Goal: Transaction & Acquisition: Purchase product/service

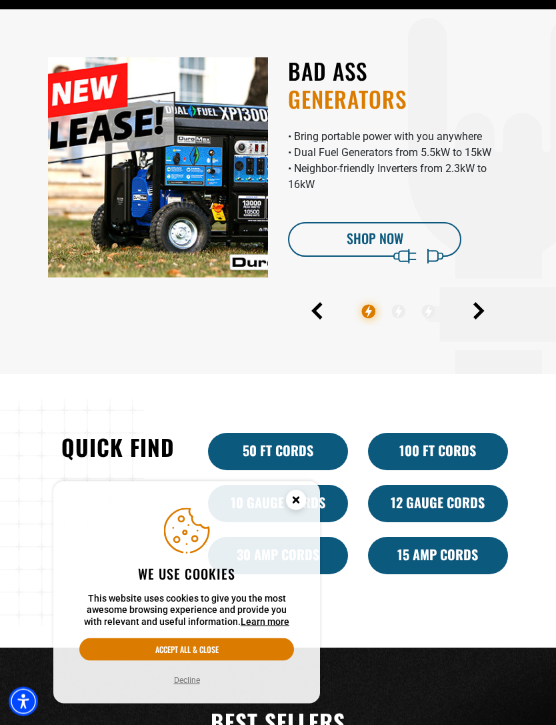
scroll to position [471, 0]
click at [302, 510] on circle "Close this option" at bounding box center [296, 500] width 20 height 20
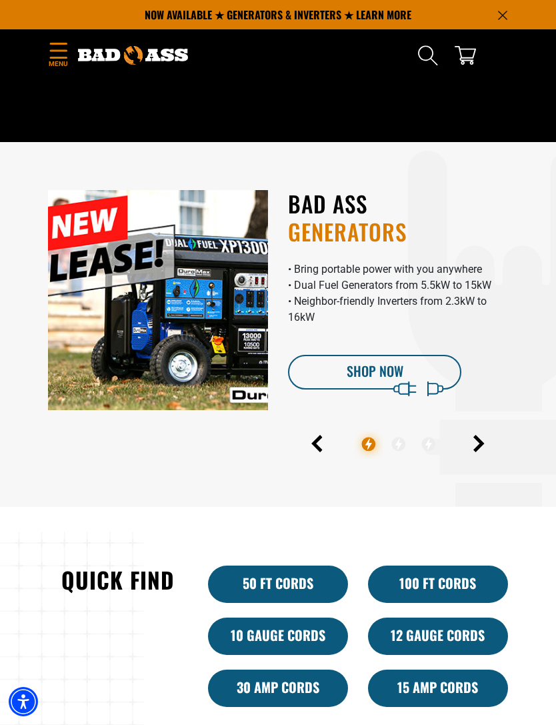
scroll to position [337, 0]
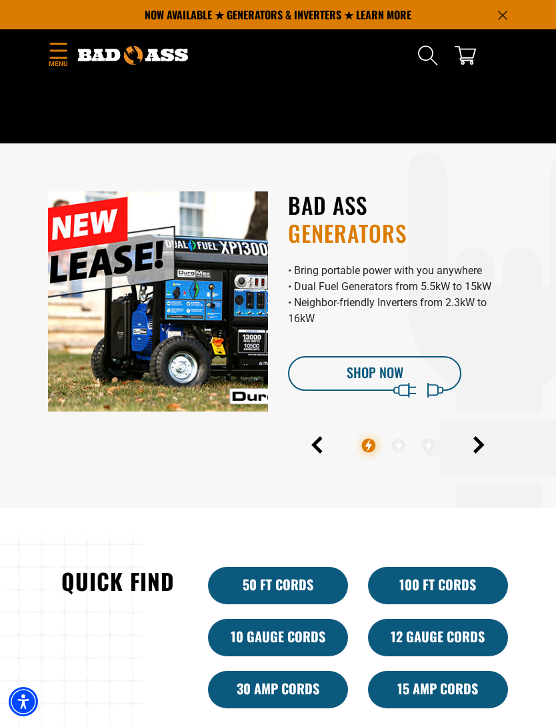
click at [61, 50] on icon "Menu" at bounding box center [58, 50] width 17 height 15
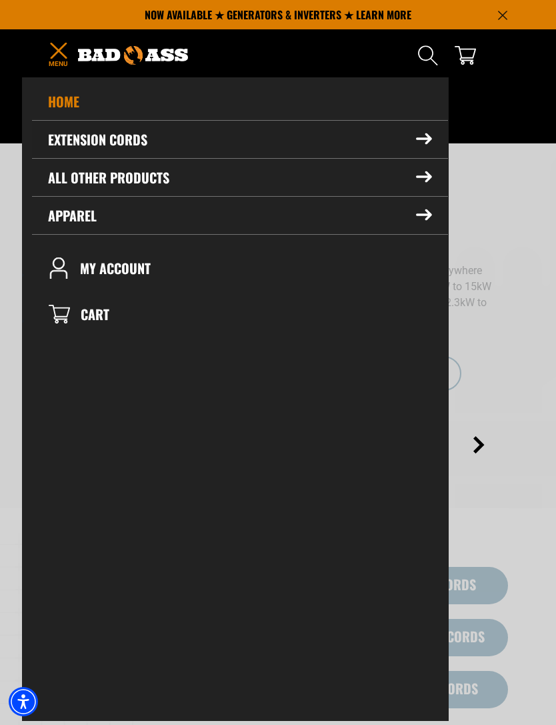
click at [425, 139] on icon at bounding box center [424, 139] width 15 height 10
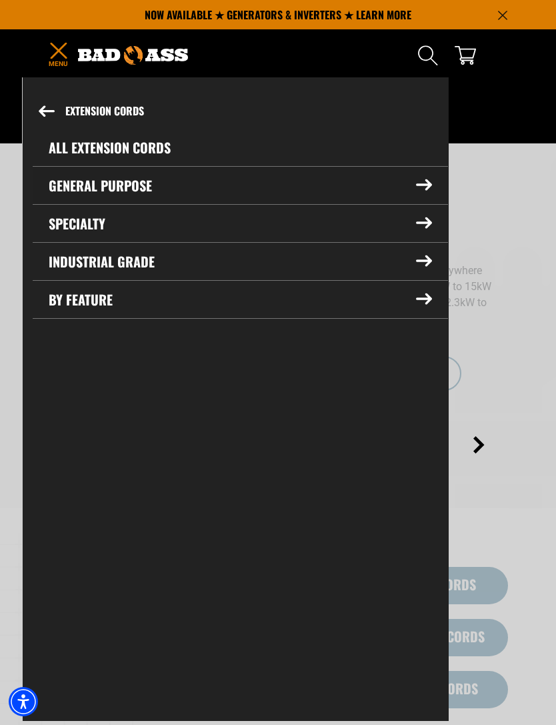
click at [417, 171] on summary "General Purpose" at bounding box center [241, 185] width 416 height 37
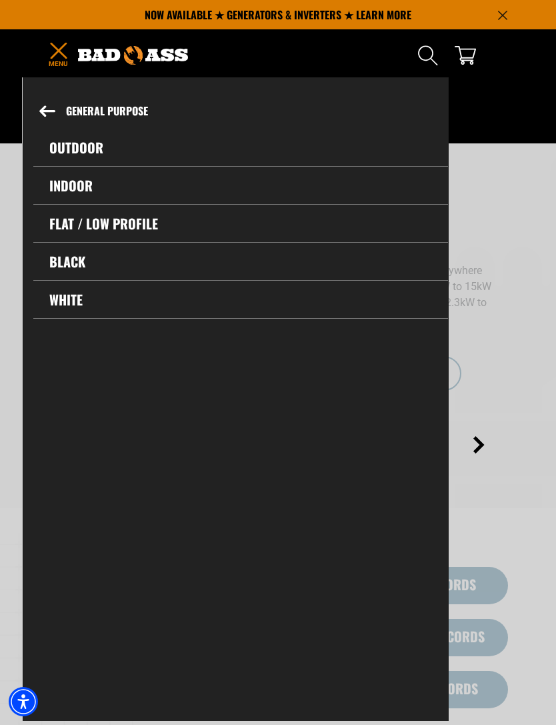
click at [93, 152] on link "Outdoor" at bounding box center [240, 147] width 415 height 37
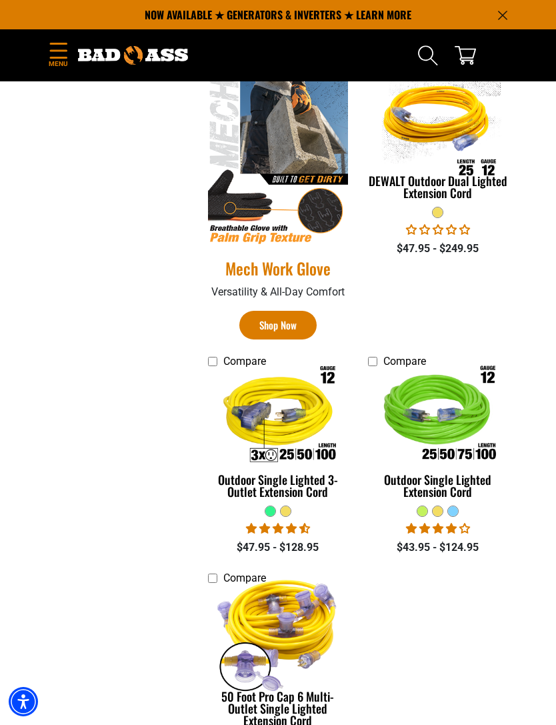
scroll to position [732, 0]
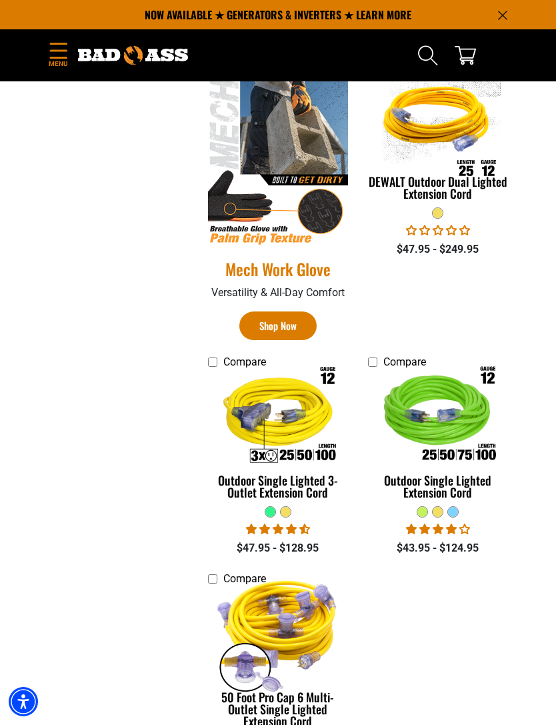
click at [296, 479] on div "Outdoor Single Lighted 3-Outlet Extension Cord" at bounding box center [278, 486] width 140 height 24
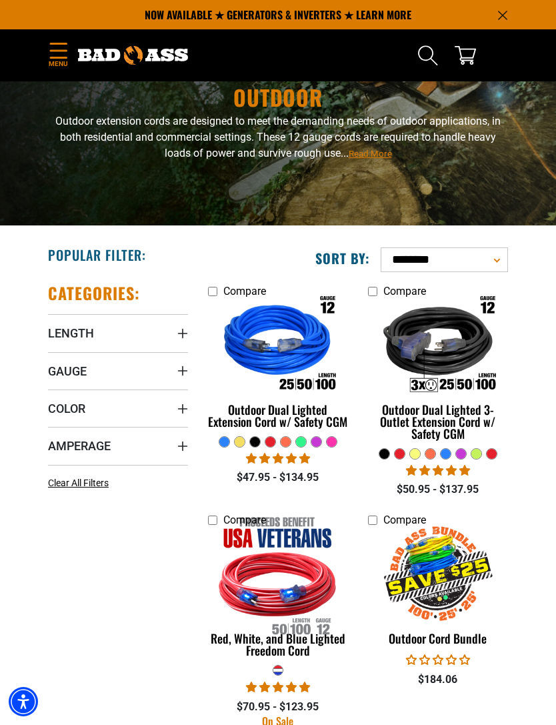
scroll to position [43, 0]
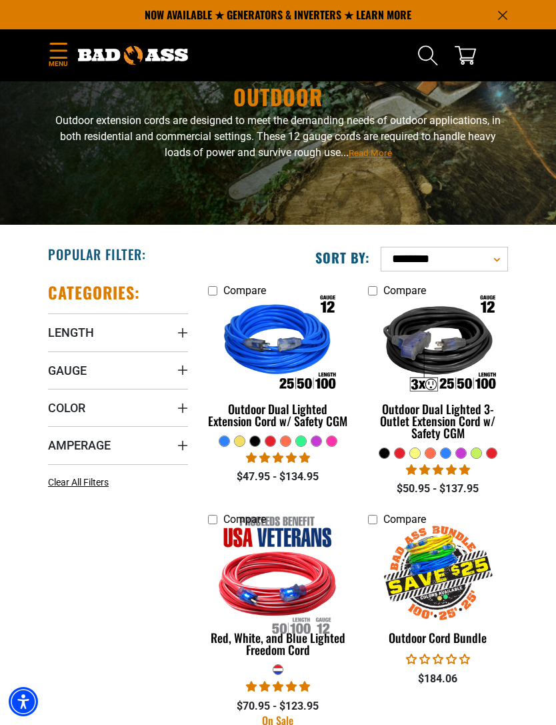
click at [300, 408] on img at bounding box center [277, 345] width 141 height 127
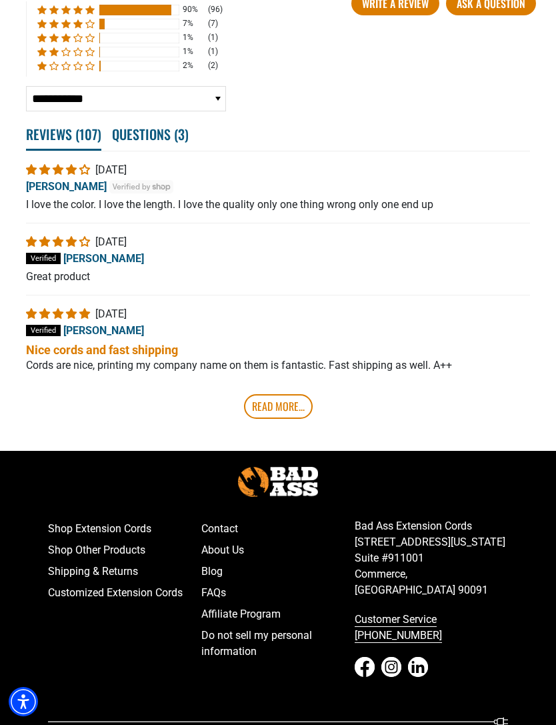
scroll to position [2680, 0]
